Goal: Find specific page/section: Find specific page/section

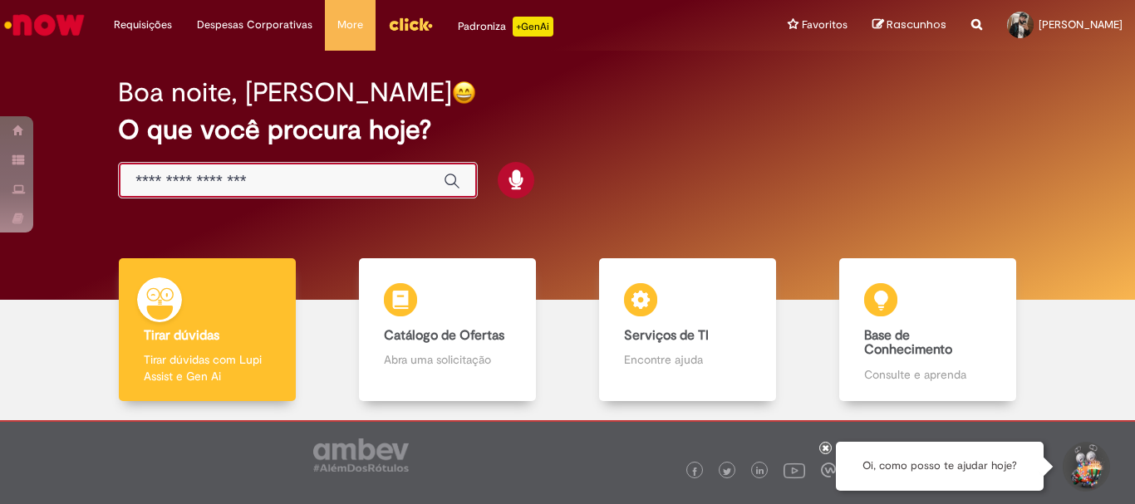
click at [386, 172] on input "Basta digitar aqui" at bounding box center [281, 181] width 292 height 19
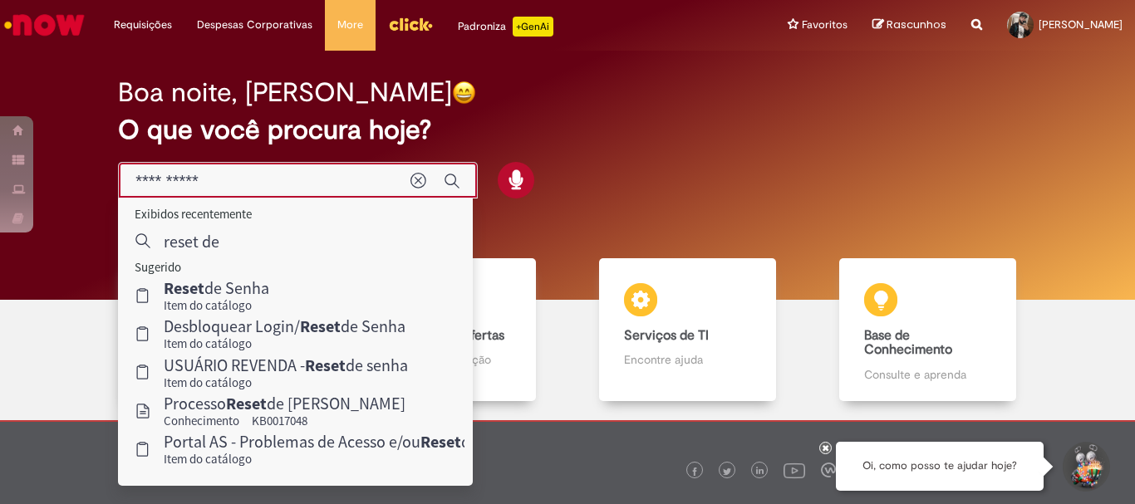
type input "**********"
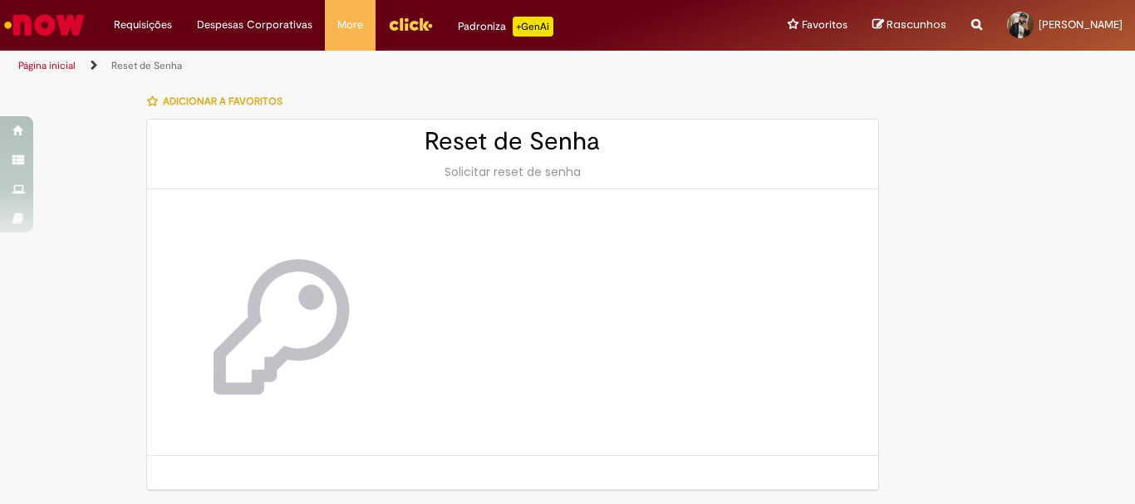
click at [62, 27] on img "Ir para a Homepage" at bounding box center [45, 24] width 86 height 33
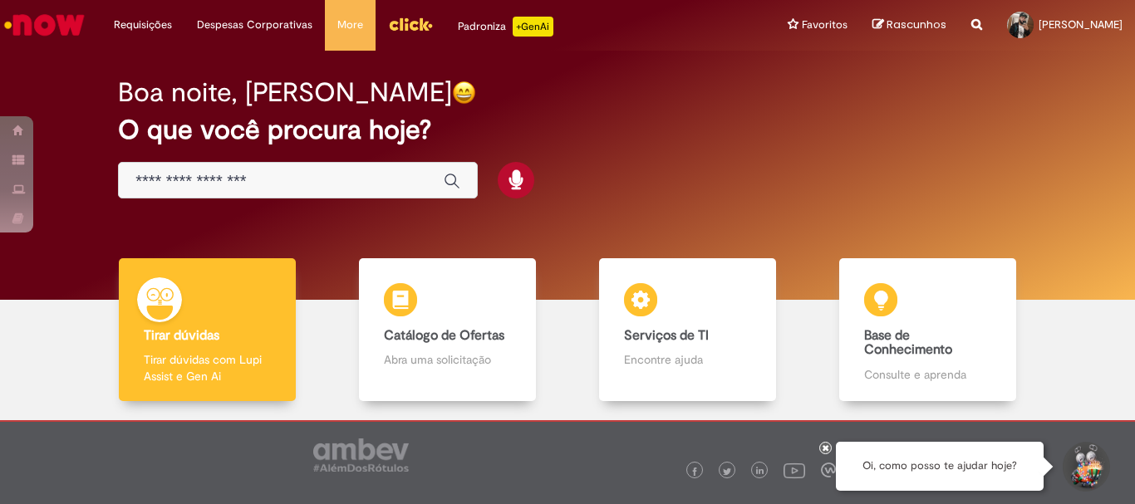
click at [258, 189] on input "Basta digitar aqui" at bounding box center [281, 181] width 292 height 19
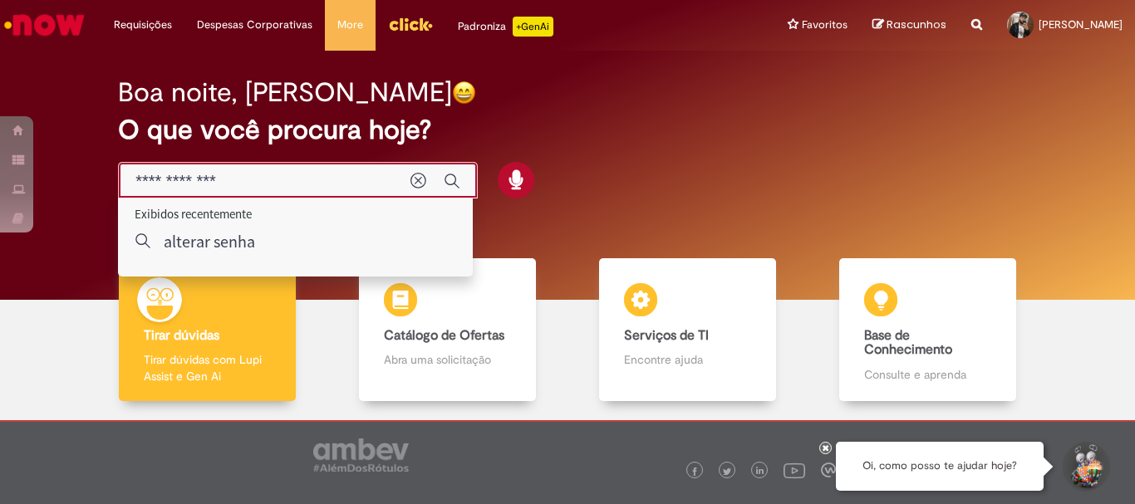
type input "**********"
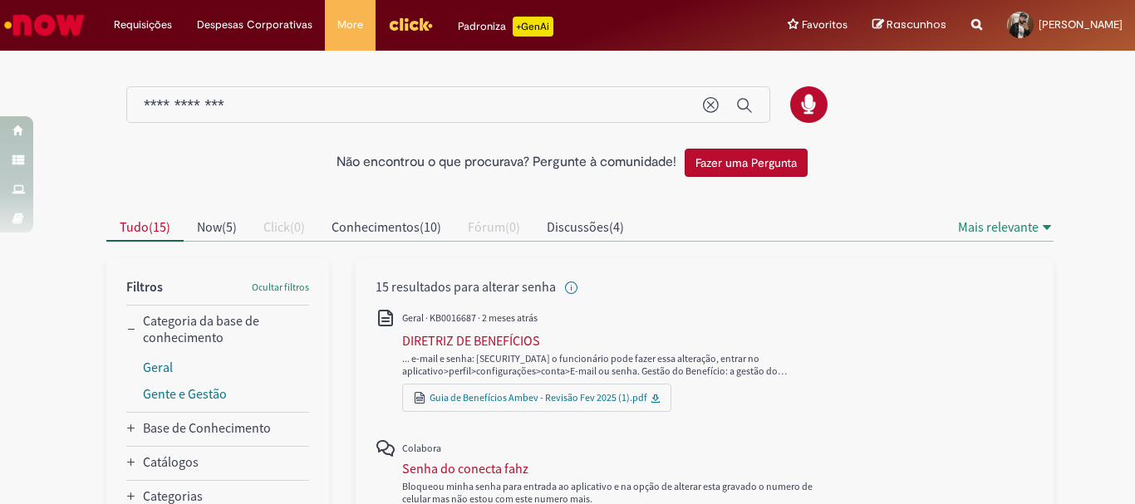
scroll to position [83, 0]
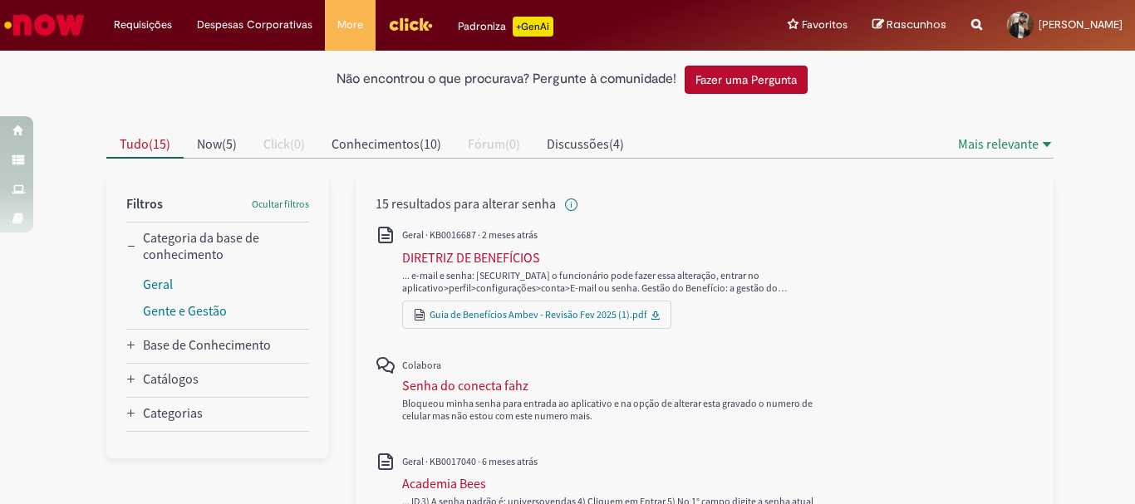
click at [31, 18] on img "Ir para a Homepage" at bounding box center [45, 24] width 86 height 33
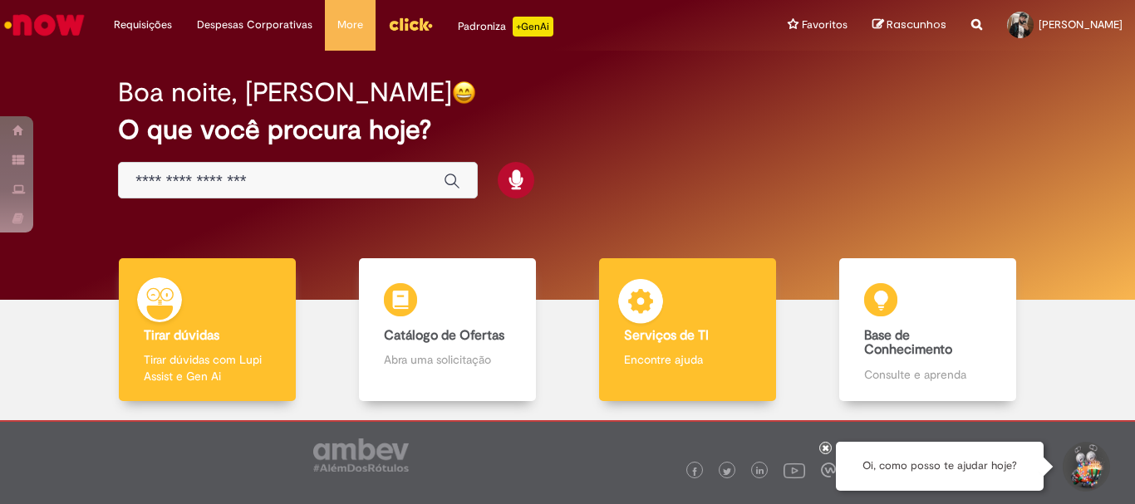
click at [707, 317] on div "Serviços de TI Serviços de TI Encontre ajuda" at bounding box center [687, 330] width 176 height 144
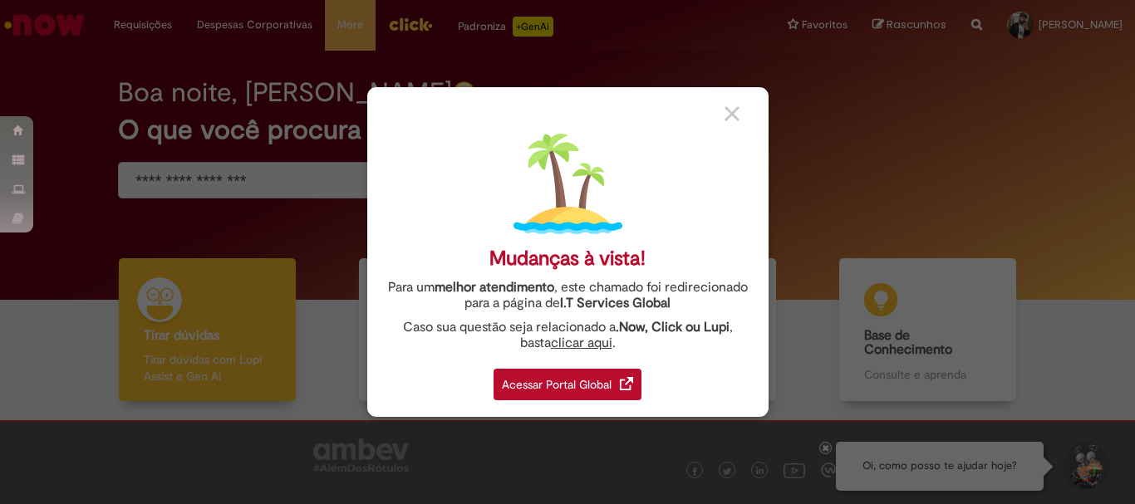
drag, startPoint x: 612, startPoint y: 381, endPoint x: 596, endPoint y: 450, distance: 71.6
click at [596, 450] on div "Mudanças à vista! Para um melhor atendimento , este chamado foi redirecionado p…" at bounding box center [567, 252] width 1135 height 504
click at [732, 117] on img at bounding box center [732, 113] width 15 height 15
